Goal: Information Seeking & Learning: Check status

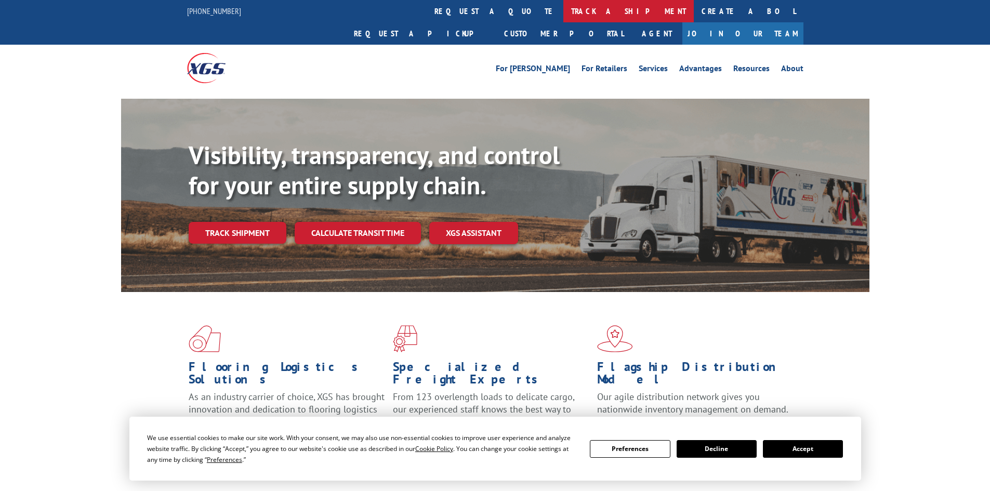
click at [563, 11] on link "track a shipment" at bounding box center [628, 11] width 130 height 22
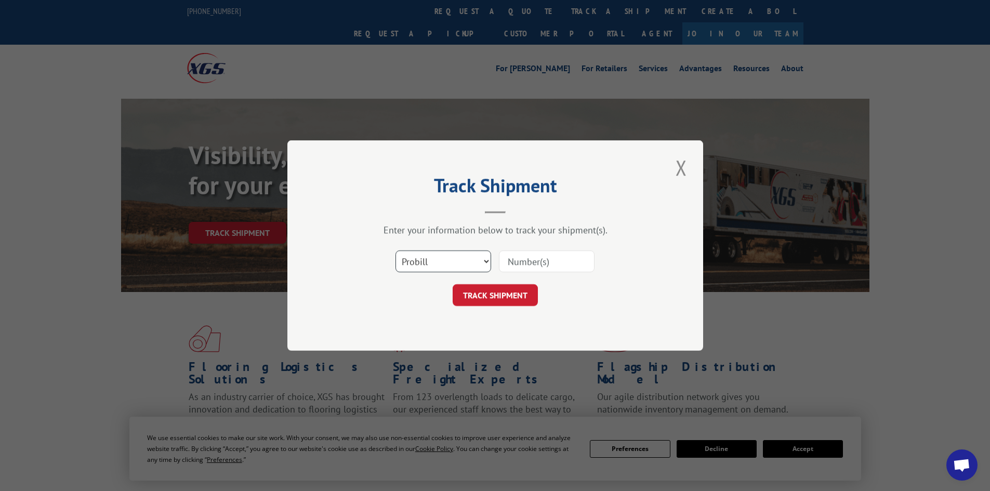
click at [412, 265] on select "Select category... Probill BOL PO" at bounding box center [443, 261] width 96 height 22
select select "po"
click at [395, 250] on select "Select category... Probill BOL PO" at bounding box center [443, 261] width 96 height 22
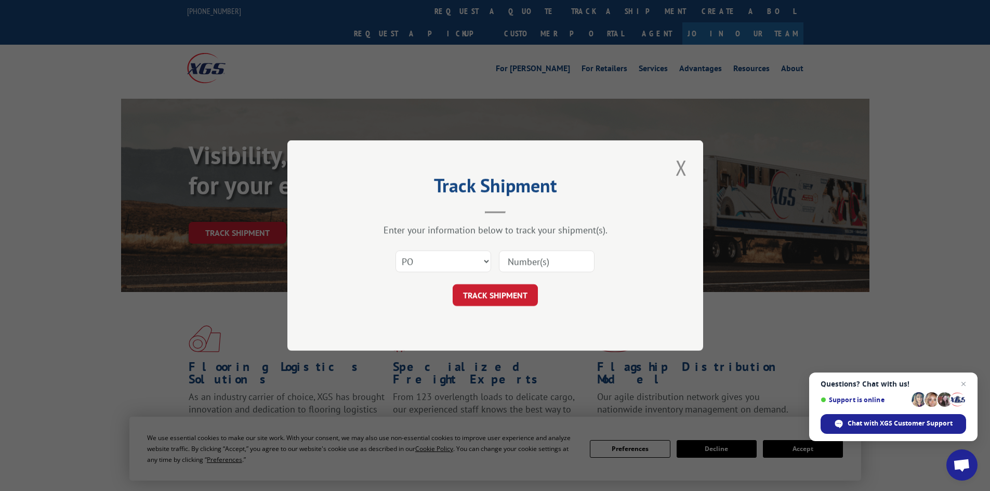
paste input "05548249"
type input "05548249"
click at [494, 290] on button "TRACK SHIPMENT" at bounding box center [494, 295] width 85 height 22
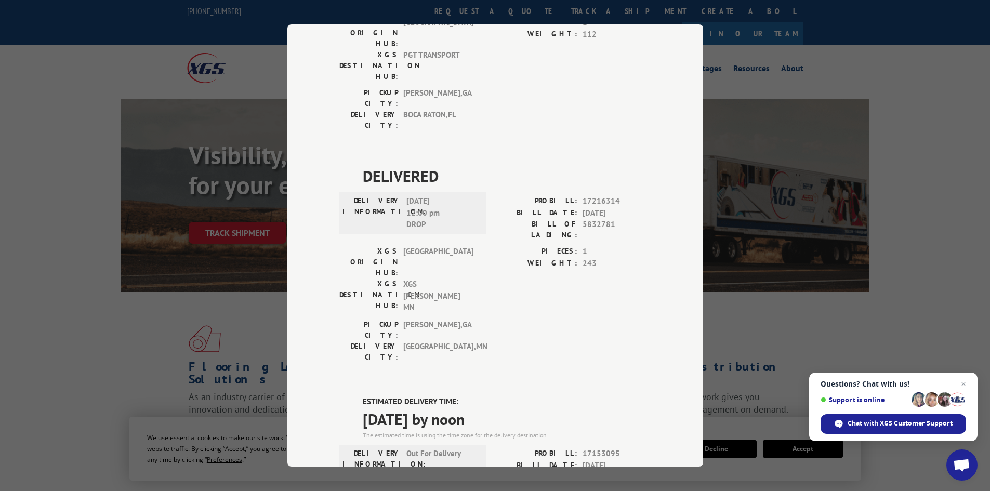
scroll to position [260, 0]
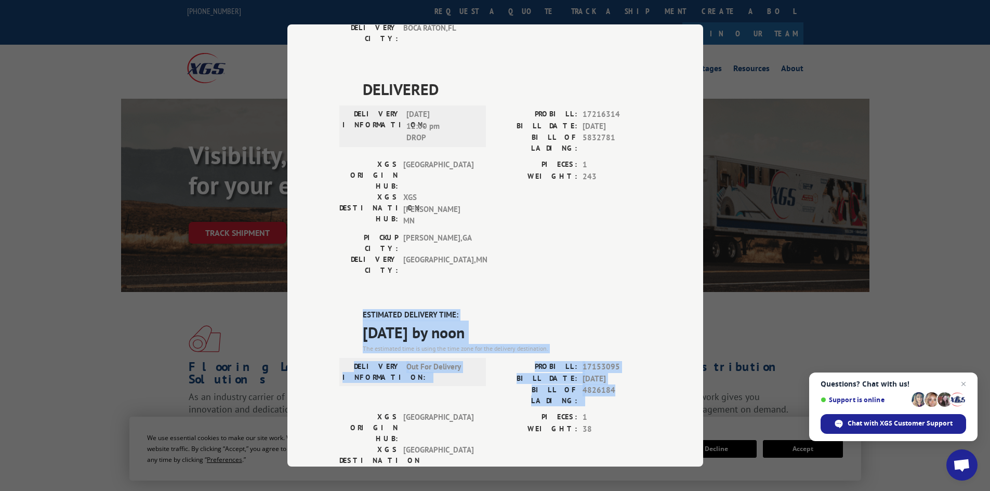
drag, startPoint x: 358, startPoint y: 191, endPoint x: 615, endPoint y: 273, distance: 270.1
click at [615, 309] on div "ESTIMATED DELIVERY TIME: [DATE] by noon The estimated time is using the time zo…" at bounding box center [495, 495] width 312 height 373
copy div "ESTIMATED DELIVERY TIME: [DATE] by noon The estimated time is using the time zo…"
